Goal: Task Accomplishment & Management: Use online tool/utility

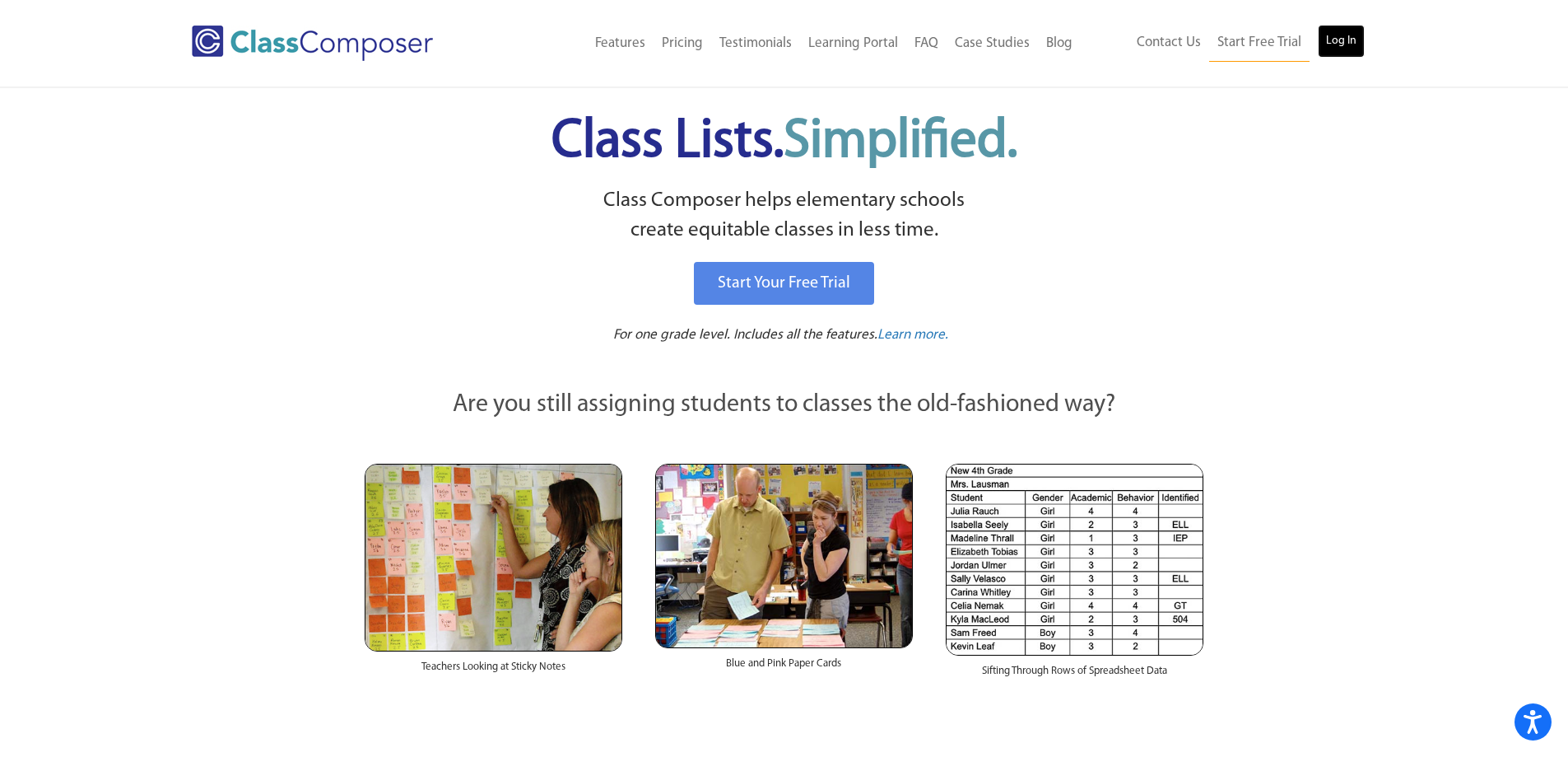
click at [1336, 52] on link "Log In" at bounding box center [1341, 41] width 47 height 33
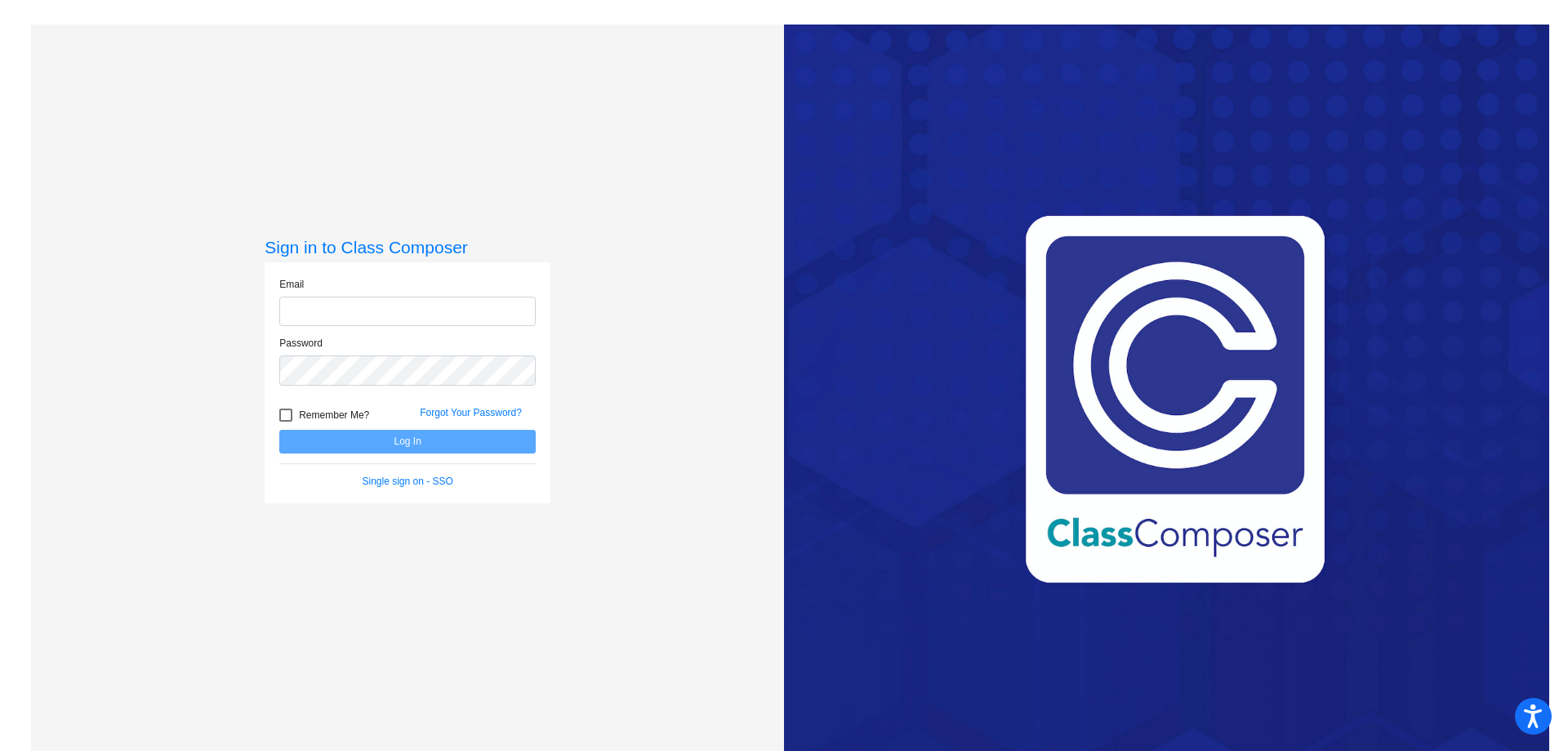
click at [0, 750] on com-1password-button at bounding box center [0, 751] width 0 height 0
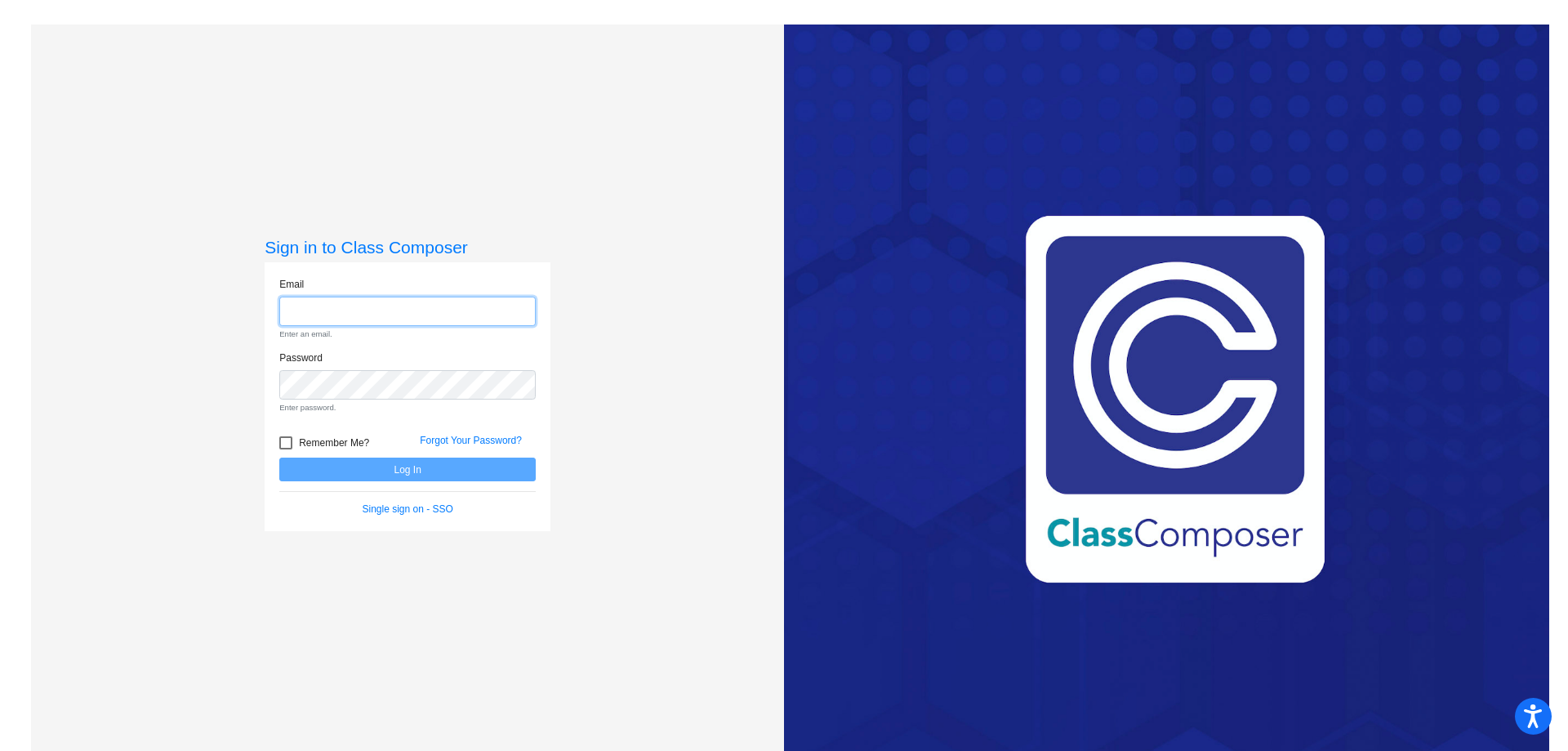
type input "[PERSON_NAME][EMAIL_ADDRESS][DOMAIN_NAME]"
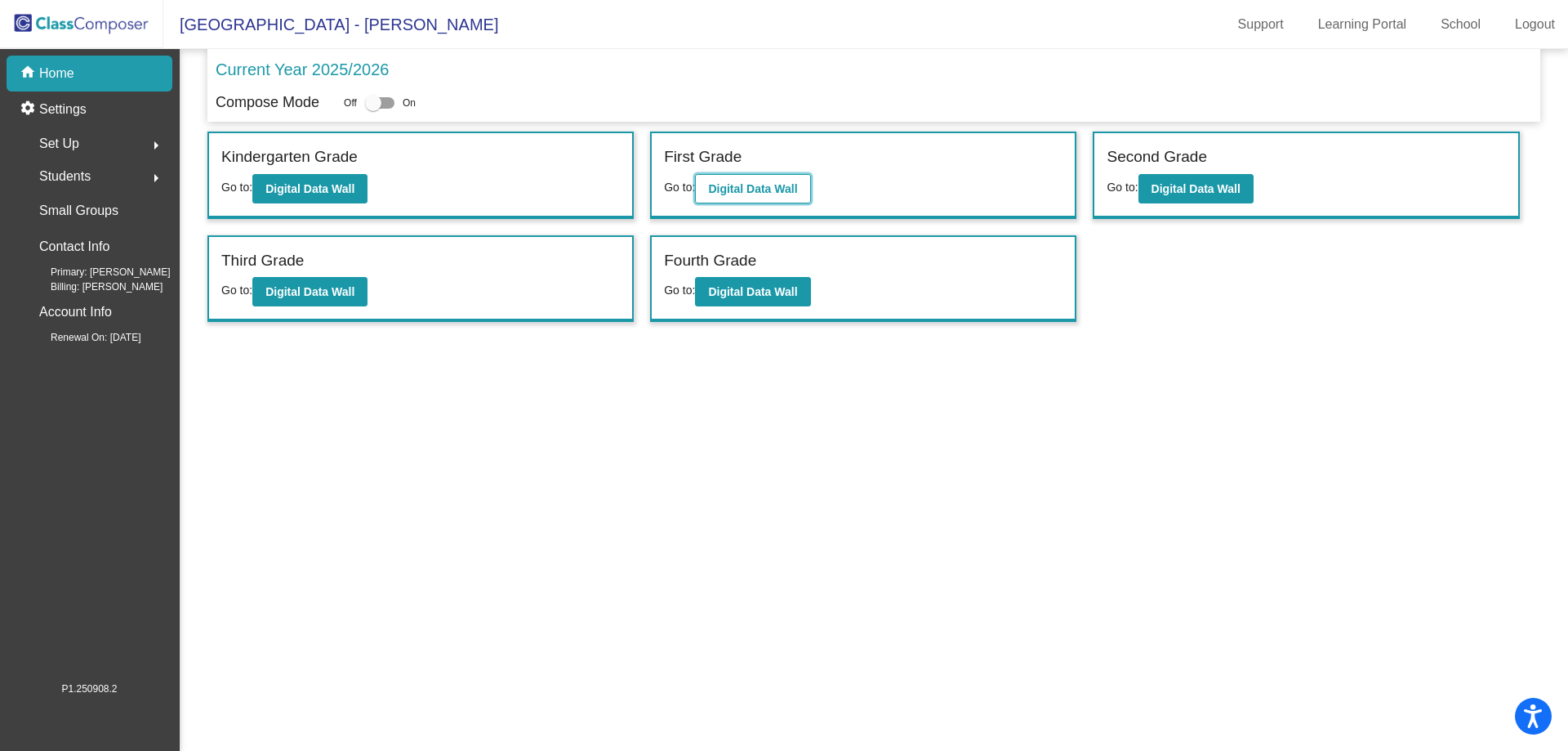
click at [765, 180] on button "Digital Data Wall" at bounding box center [752, 189] width 115 height 30
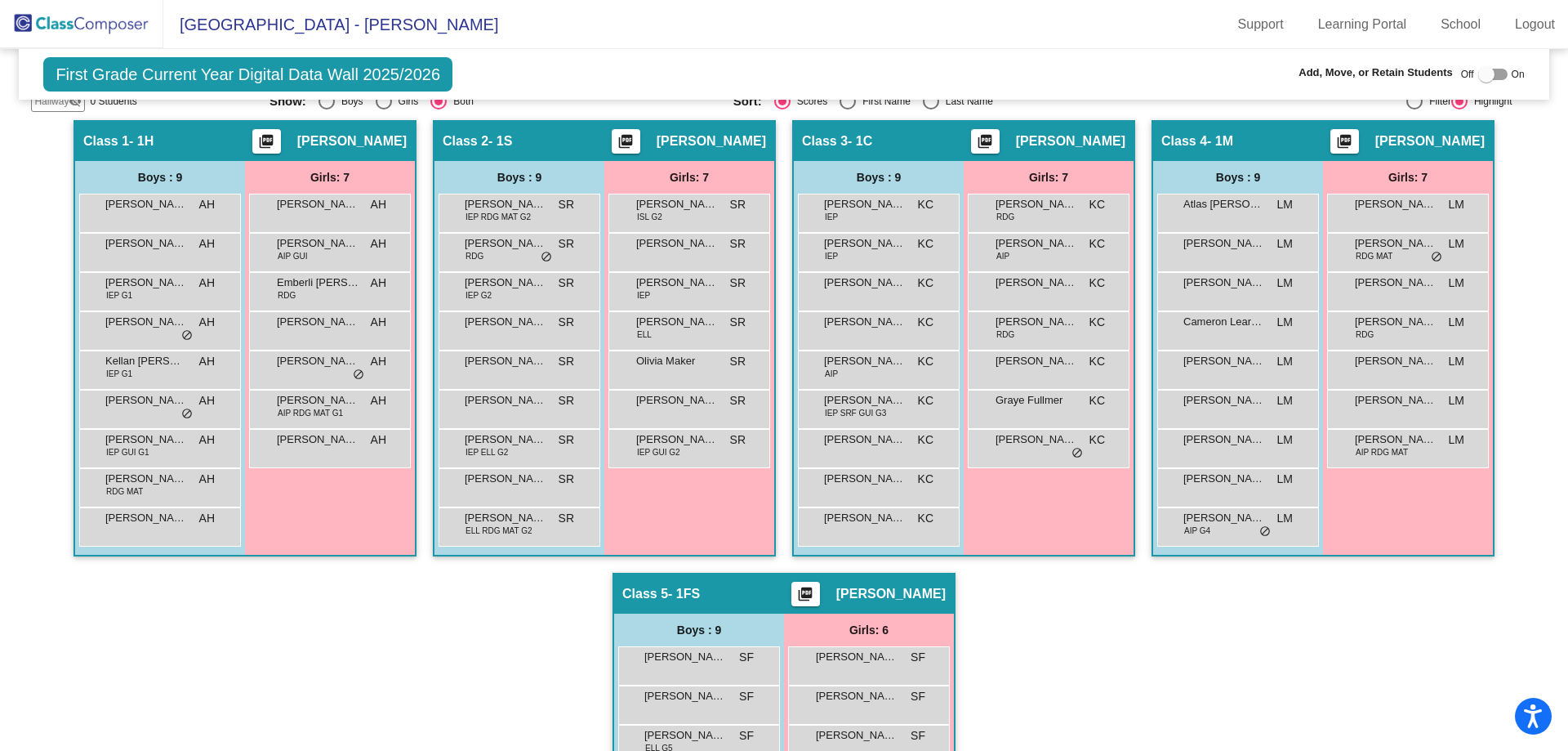
scroll to position [327, 0]
